Goal: Transaction & Acquisition: Purchase product/service

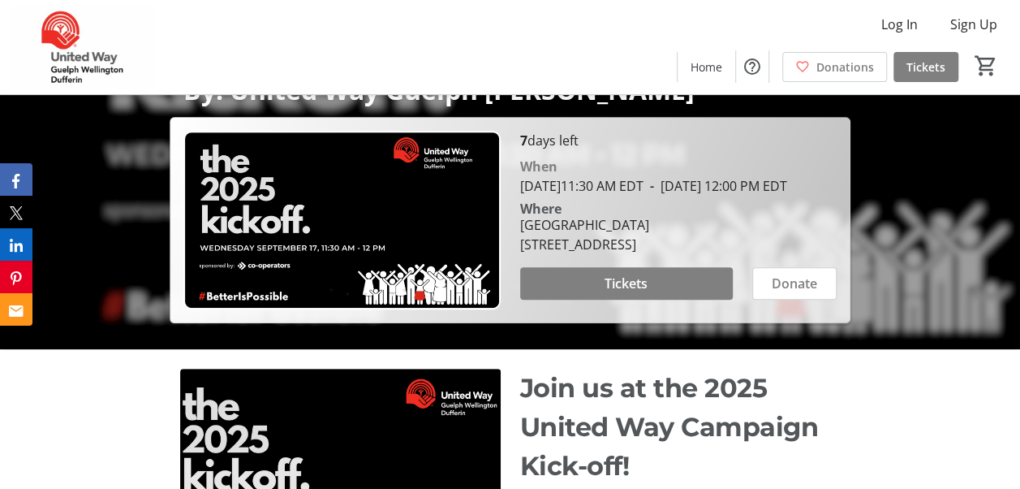
scroll to position [162, 0]
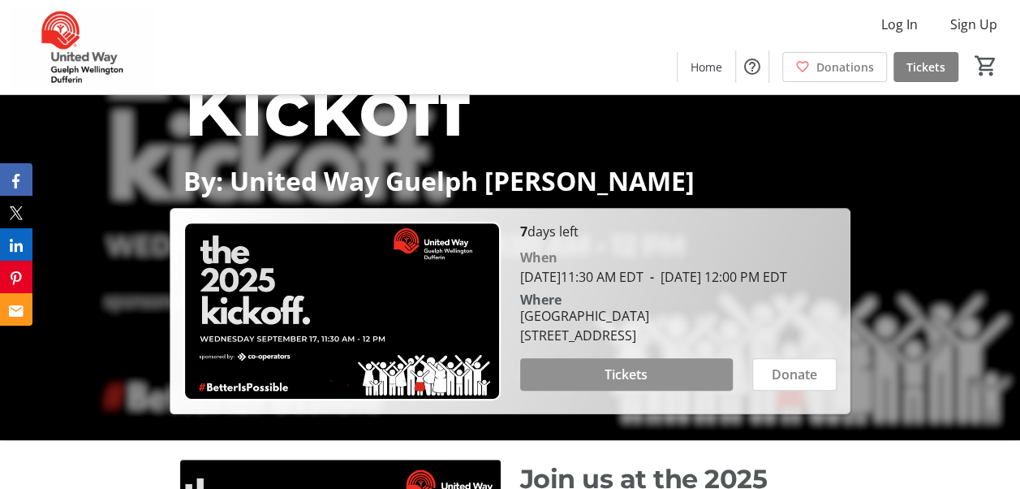
click at [622, 384] on span "Tickets" at bounding box center [626, 373] width 43 height 19
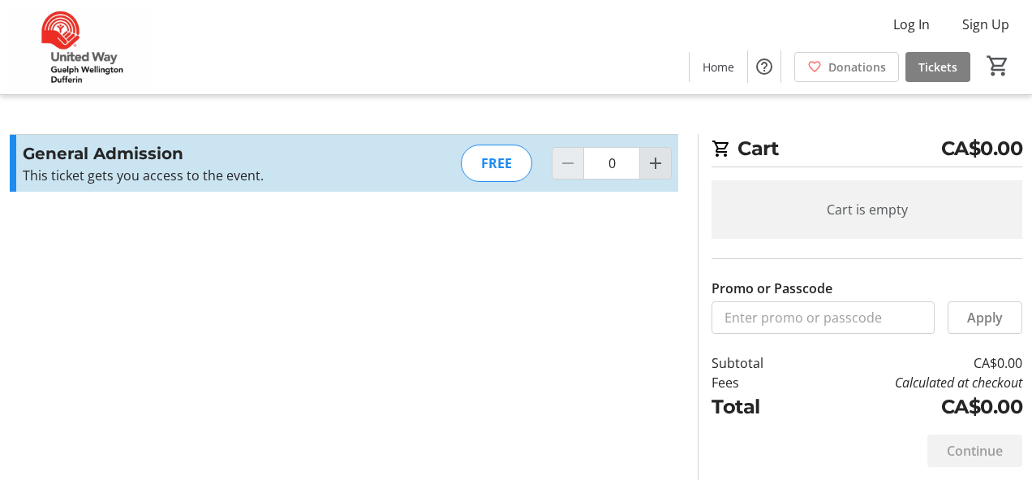
click at [661, 161] on mat-icon "Increment by one" at bounding box center [655, 162] width 19 height 19
type input "1"
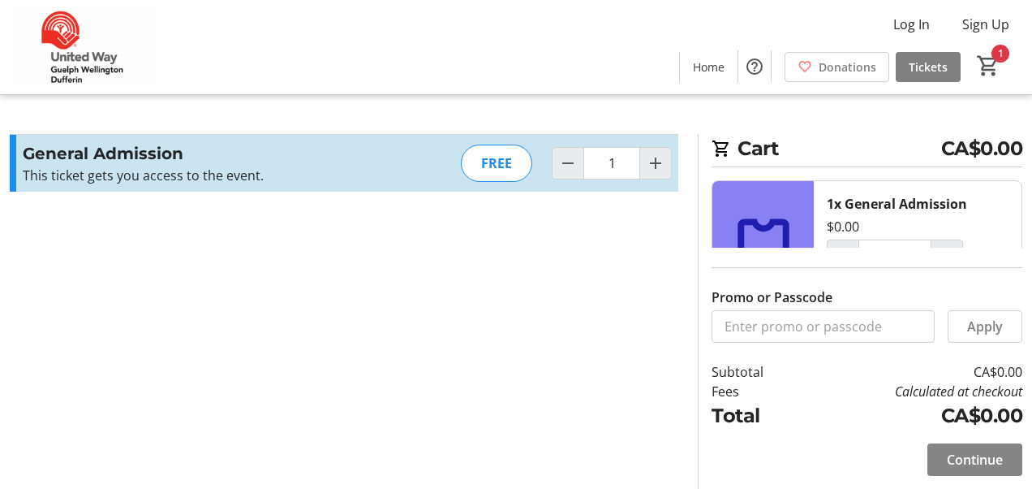
click at [977, 456] on span "Continue" at bounding box center [975, 459] width 56 height 19
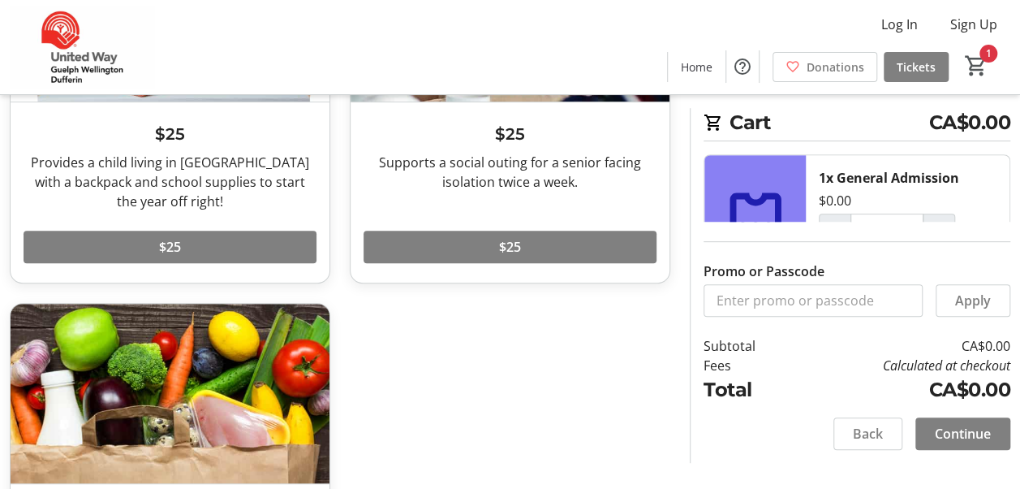
scroll to position [193, 0]
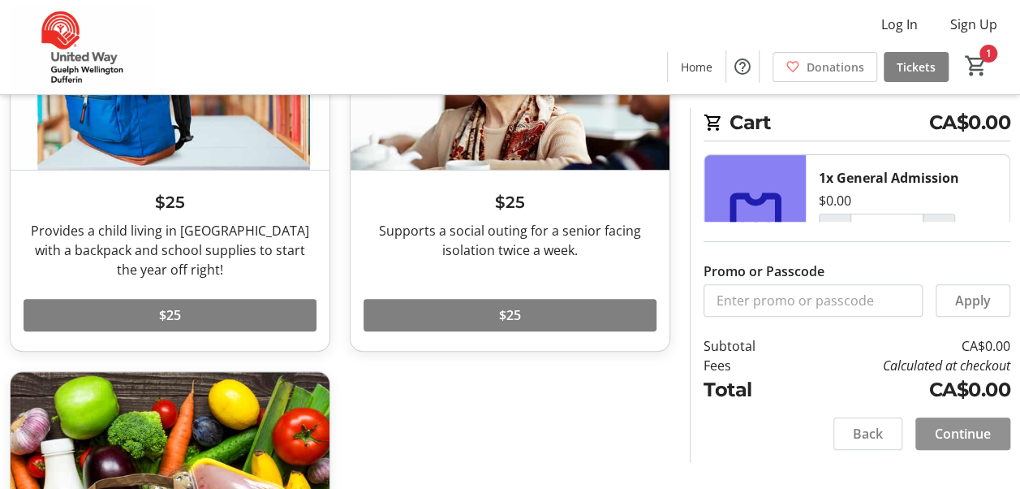
click at [964, 438] on span "Continue" at bounding box center [963, 433] width 56 height 19
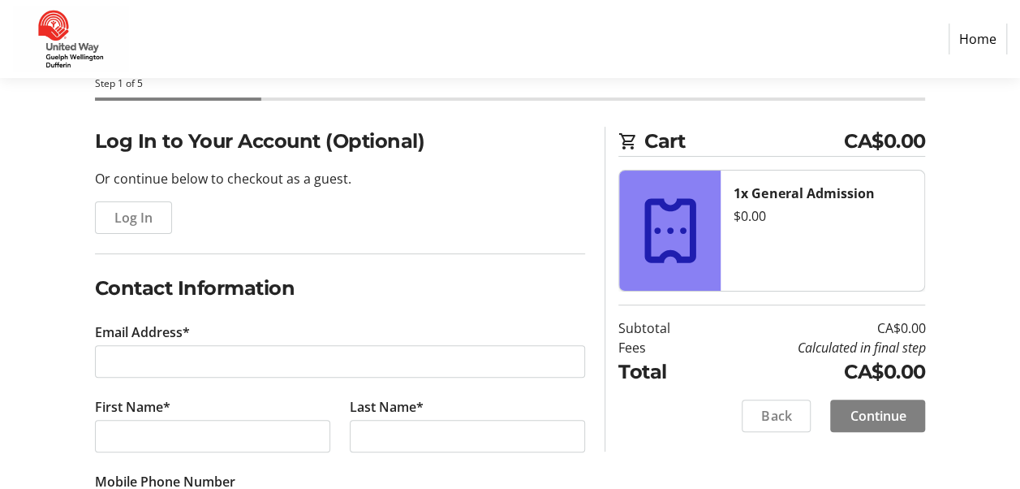
scroll to position [162, 0]
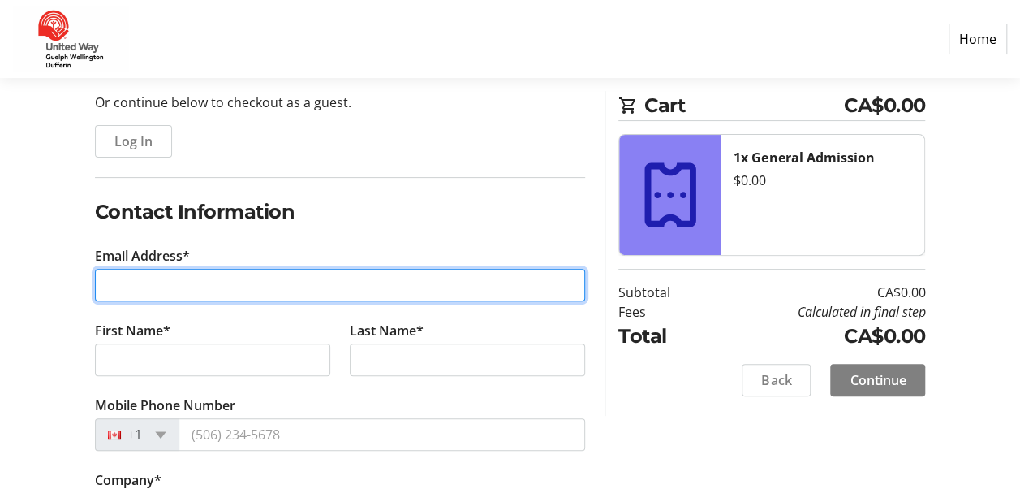
click at [276, 280] on input "Email Address*" at bounding box center [340, 285] width 491 height 32
type input "[PERSON_NAME][EMAIL_ADDRESS][PERSON_NAME][DOMAIN_NAME]"
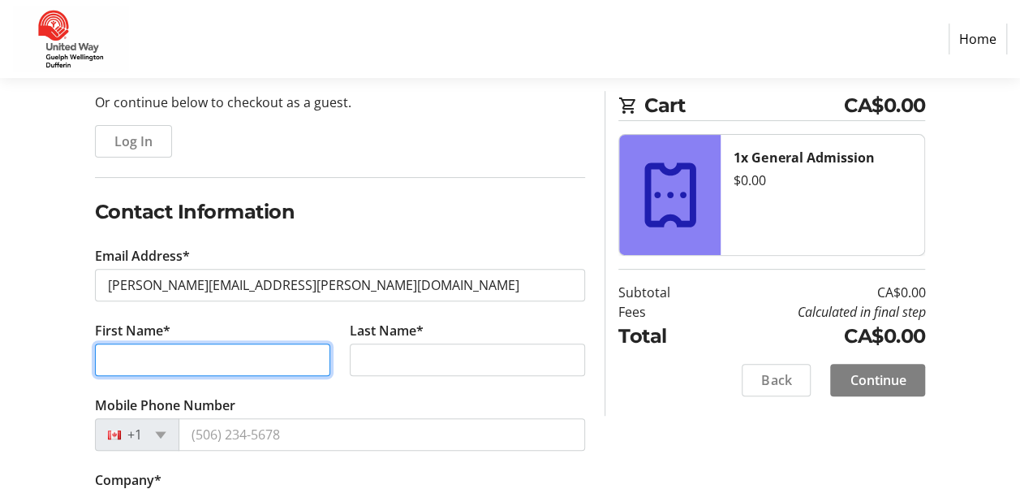
type input "[PERSON_NAME]"
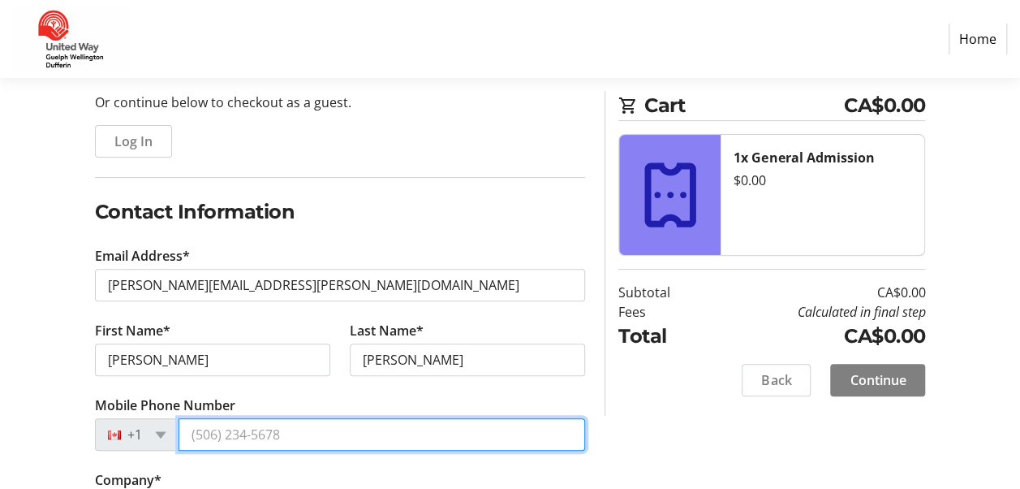
type input "[PHONE_NUMBER]"
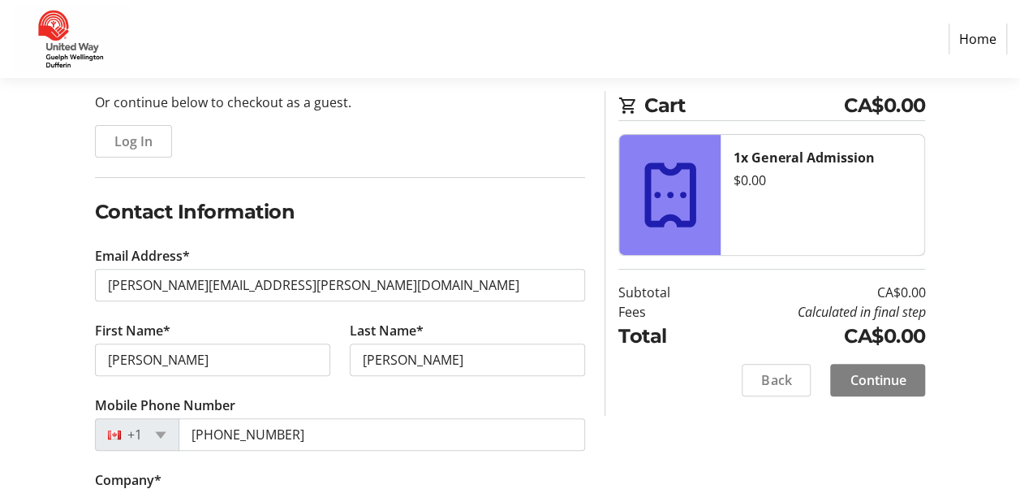
type input "[GEOGRAPHIC_DATA]"
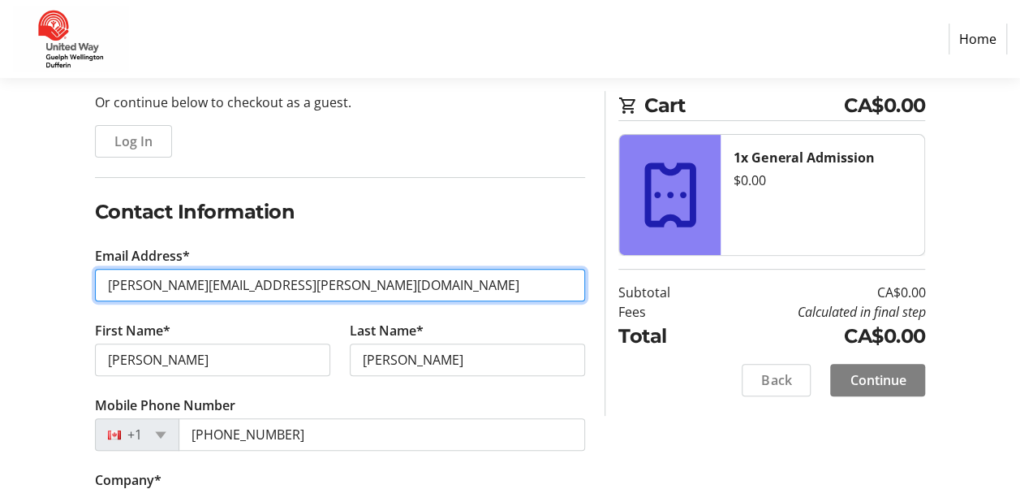
type input "[PERSON_NAME][EMAIL_ADDRESS][DOMAIN_NAME]"
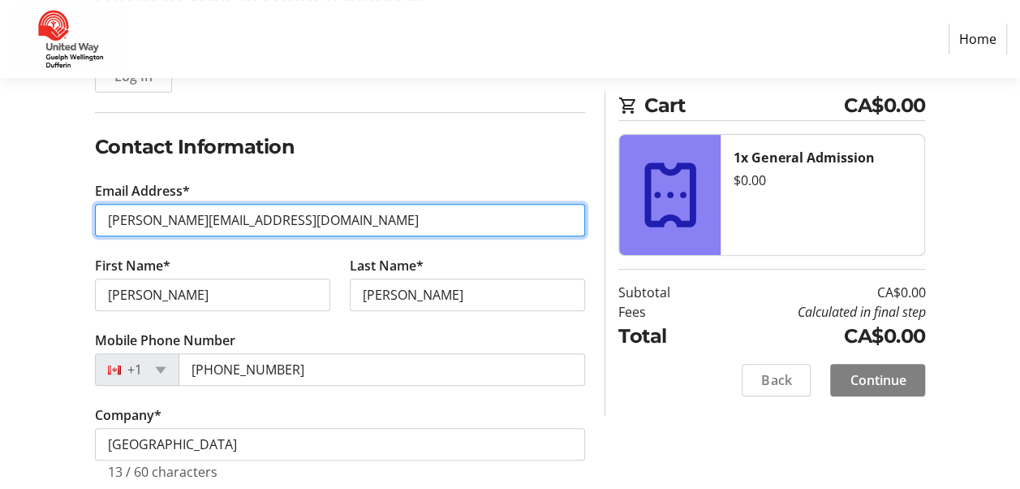
scroll to position [295, 0]
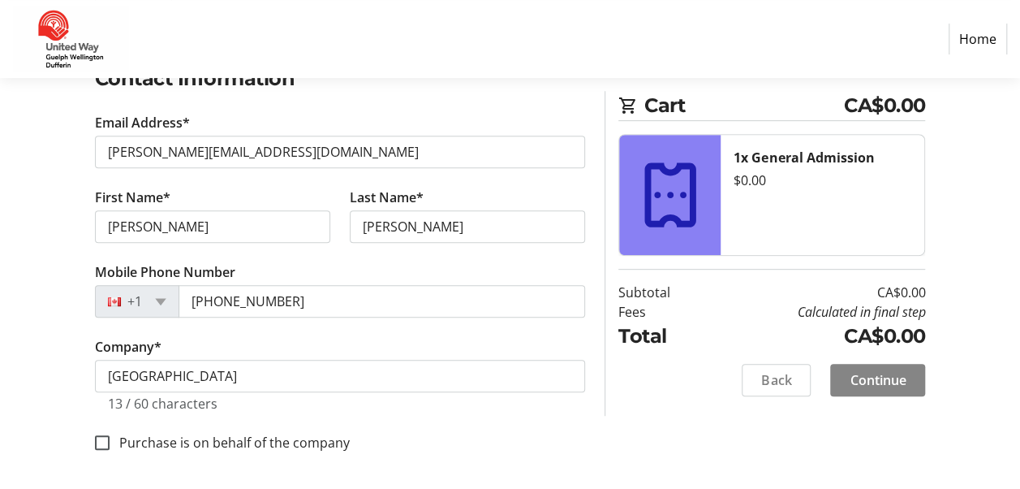
click at [880, 385] on span "Continue" at bounding box center [878, 379] width 56 height 19
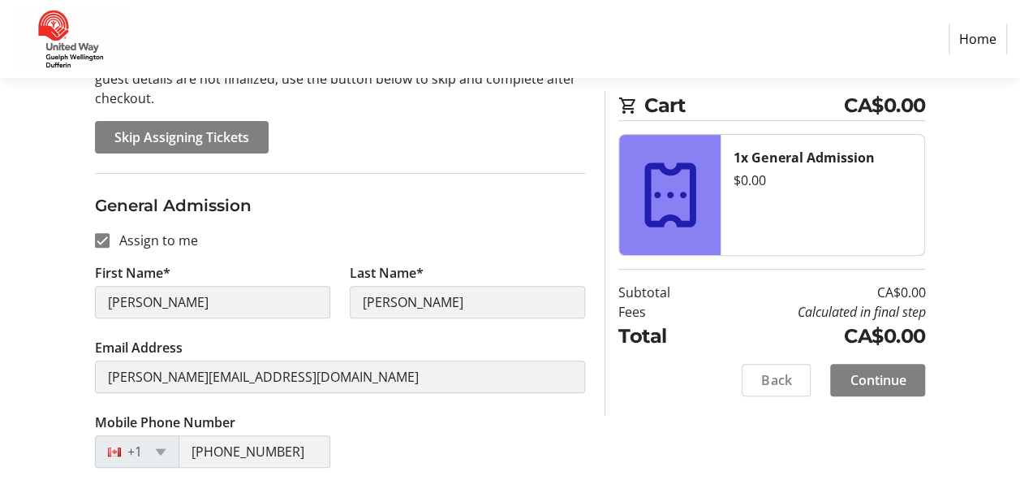
scroll to position [243, 0]
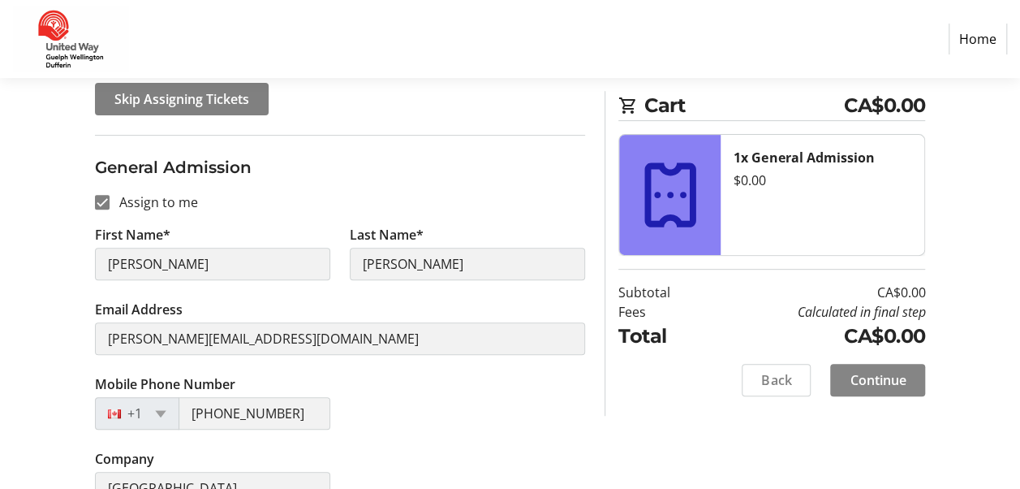
click at [893, 377] on span "Continue" at bounding box center [878, 379] width 56 height 19
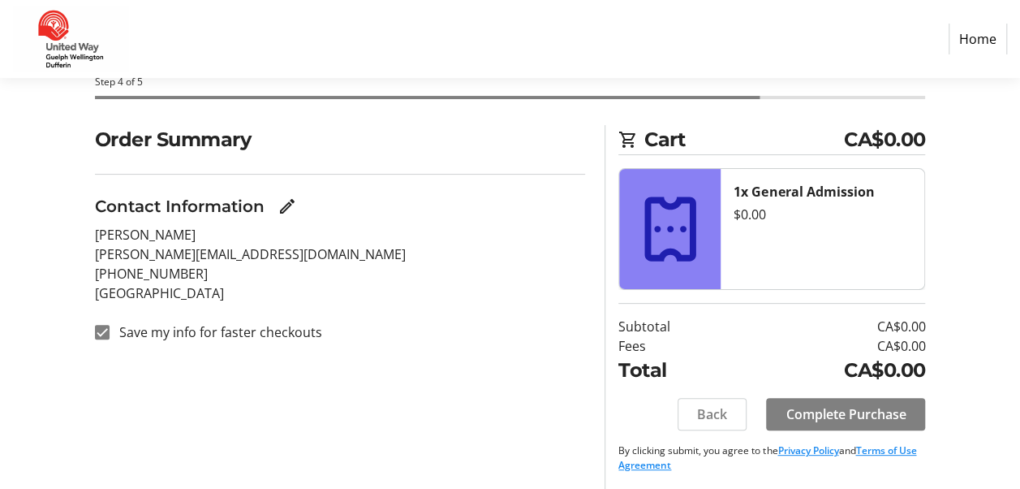
scroll to position [89, 0]
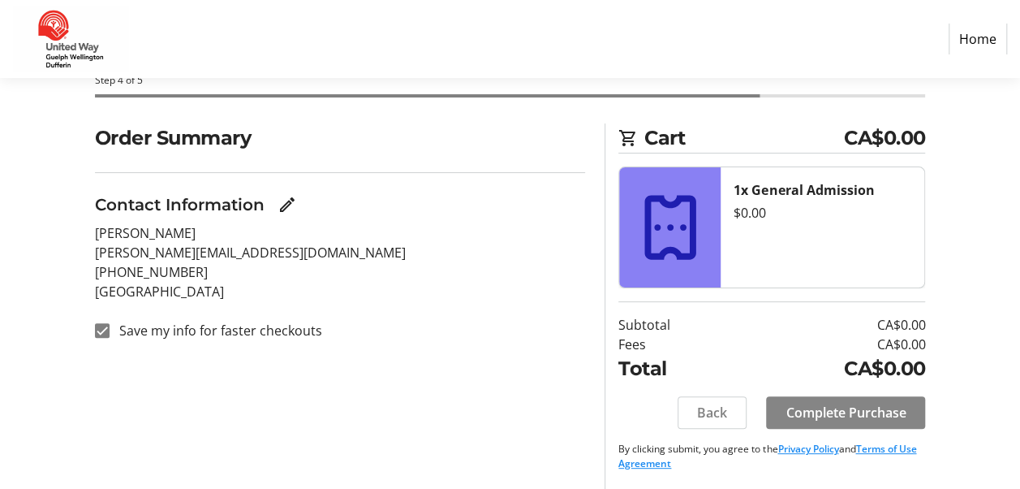
click at [837, 403] on span "Complete Purchase" at bounding box center [846, 412] width 120 height 19
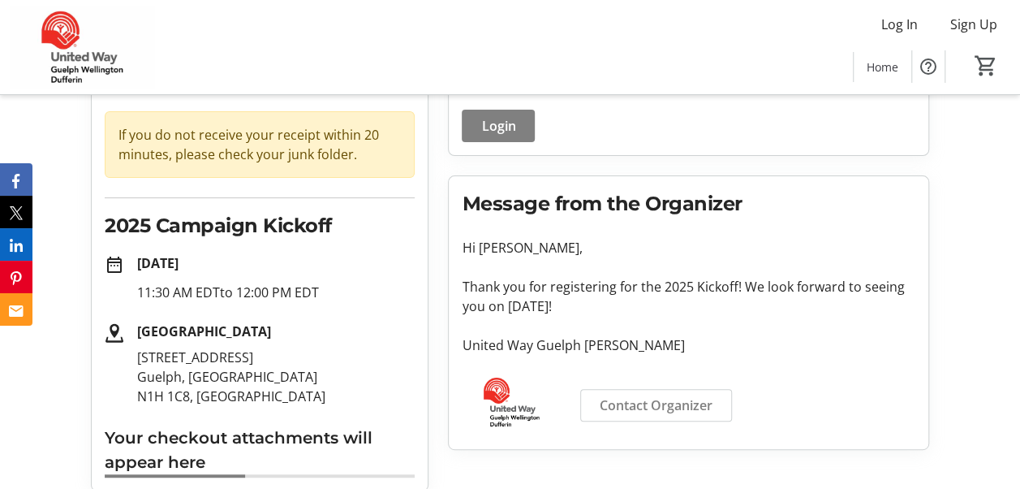
scroll to position [153, 0]
